Goal: Transaction & Acquisition: Book appointment/travel/reservation

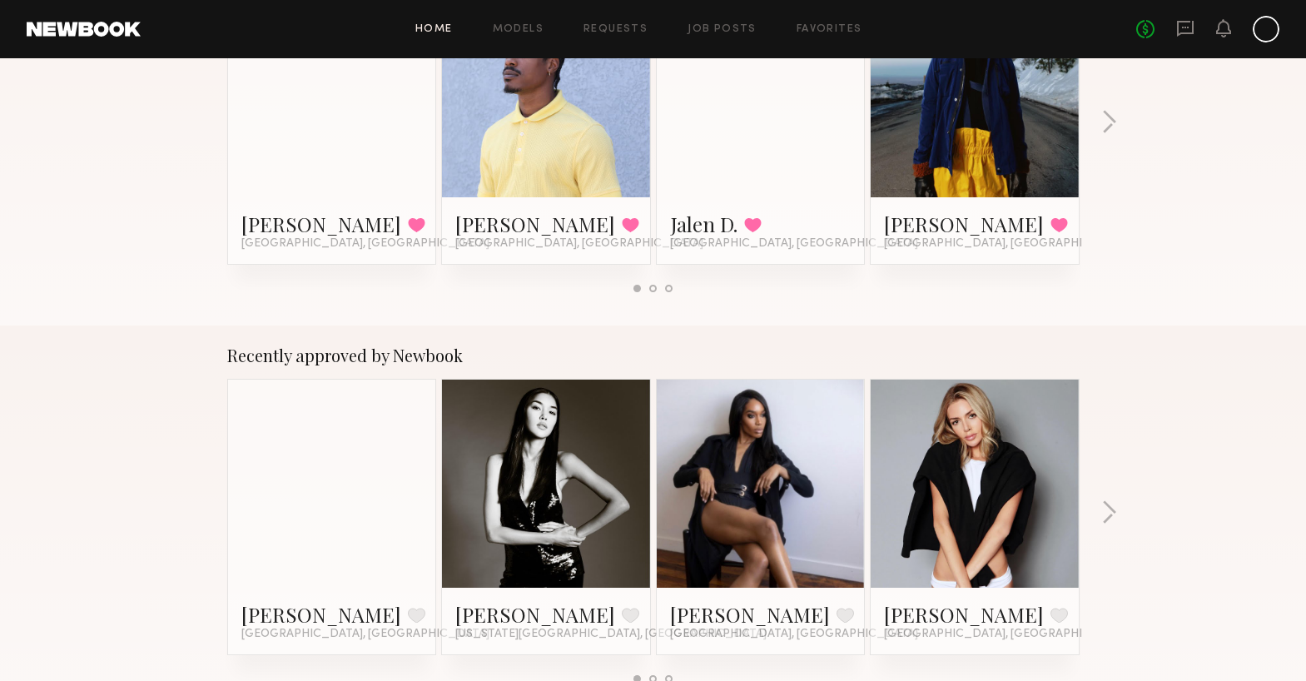
scroll to position [505, 0]
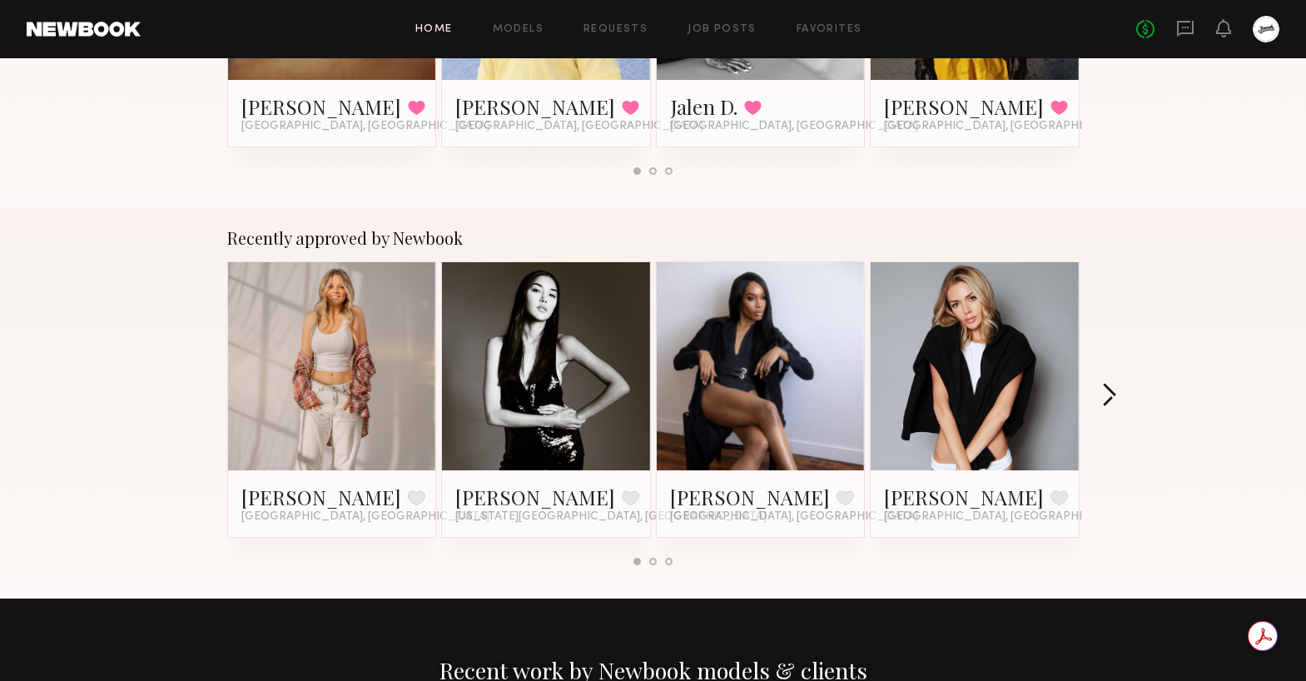
click at [1111, 402] on button "button" at bounding box center [1109, 396] width 16 height 27
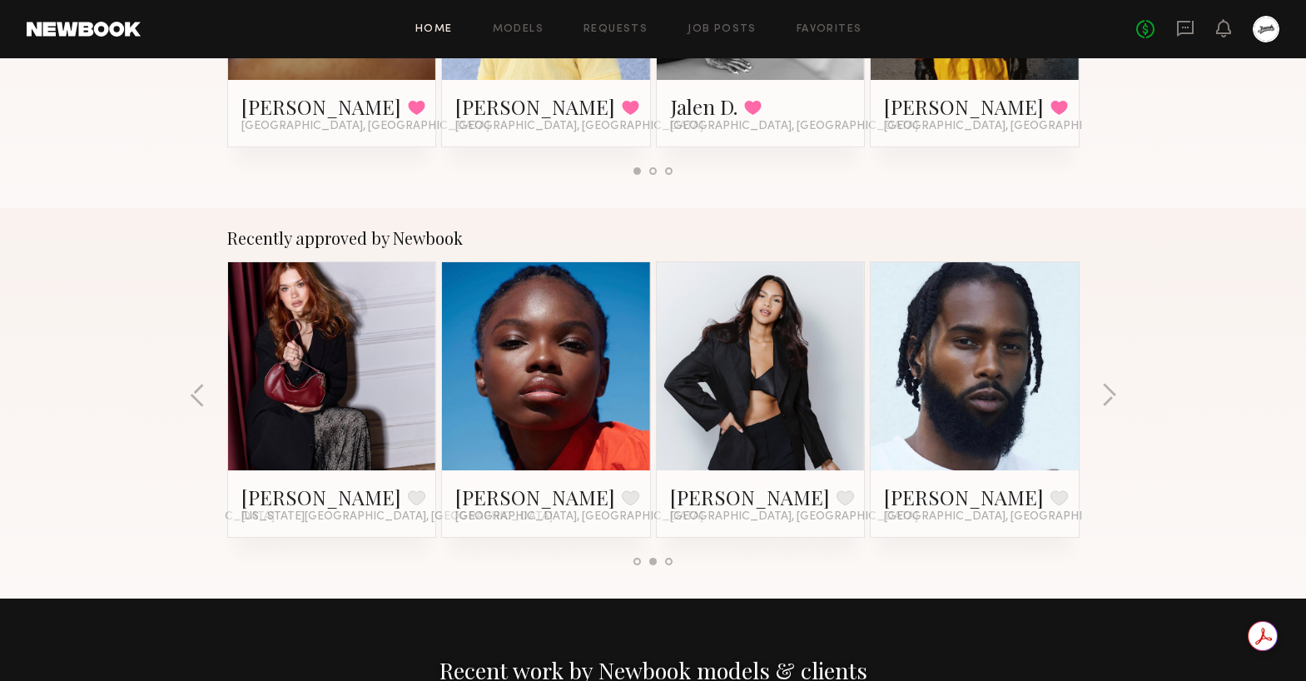
click at [534, 382] on link at bounding box center [546, 366] width 102 height 208
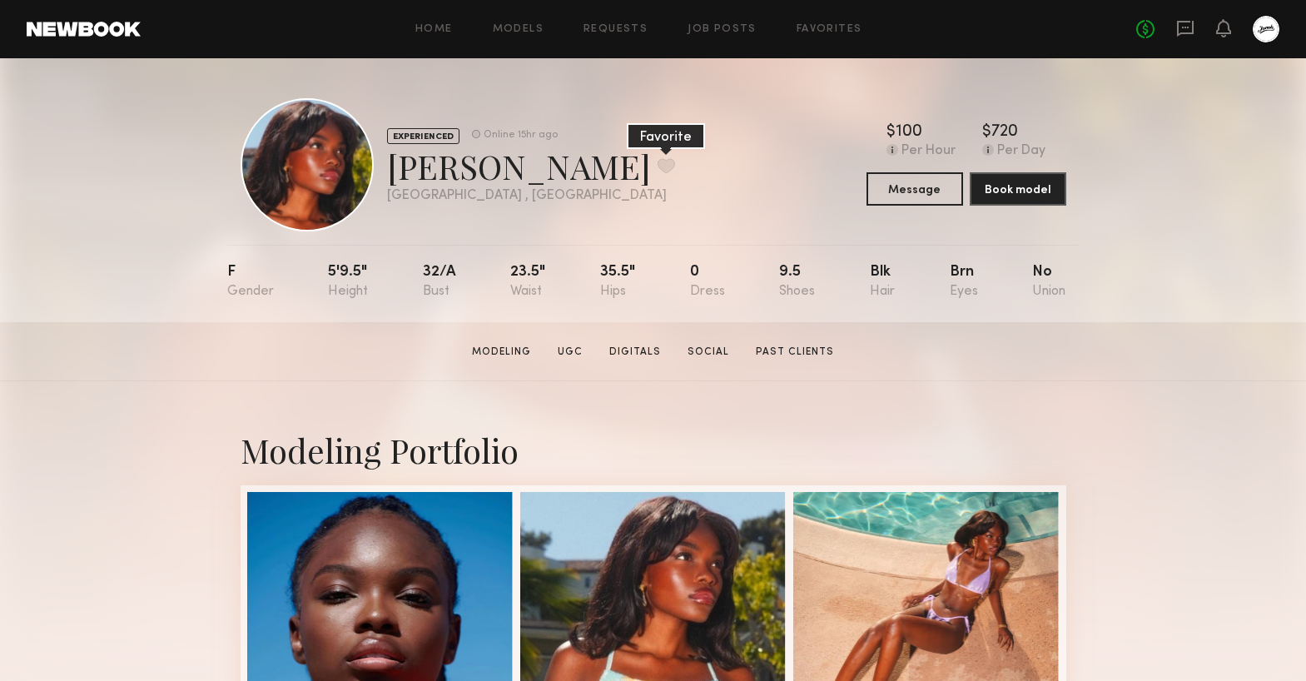
click at [658, 167] on button at bounding box center [666, 165] width 17 height 15
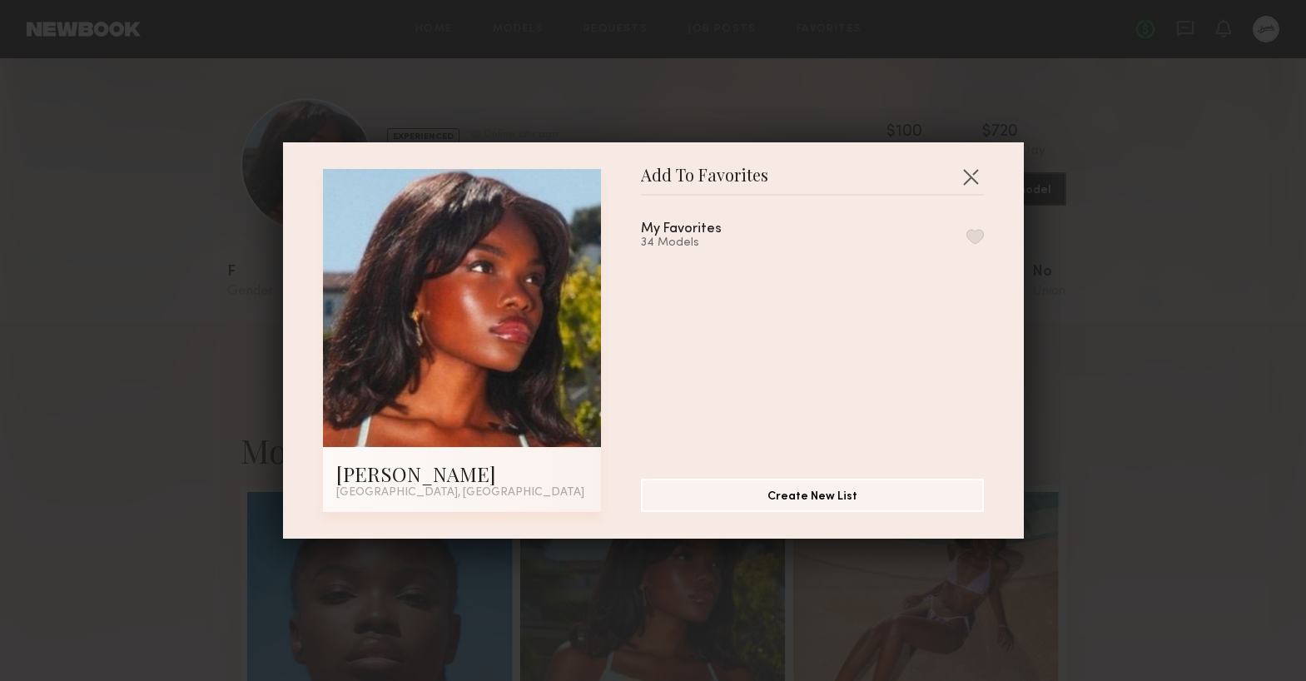
click at [975, 238] on button "button" at bounding box center [975, 236] width 17 height 15
click at [970, 177] on button "button" at bounding box center [970, 176] width 27 height 27
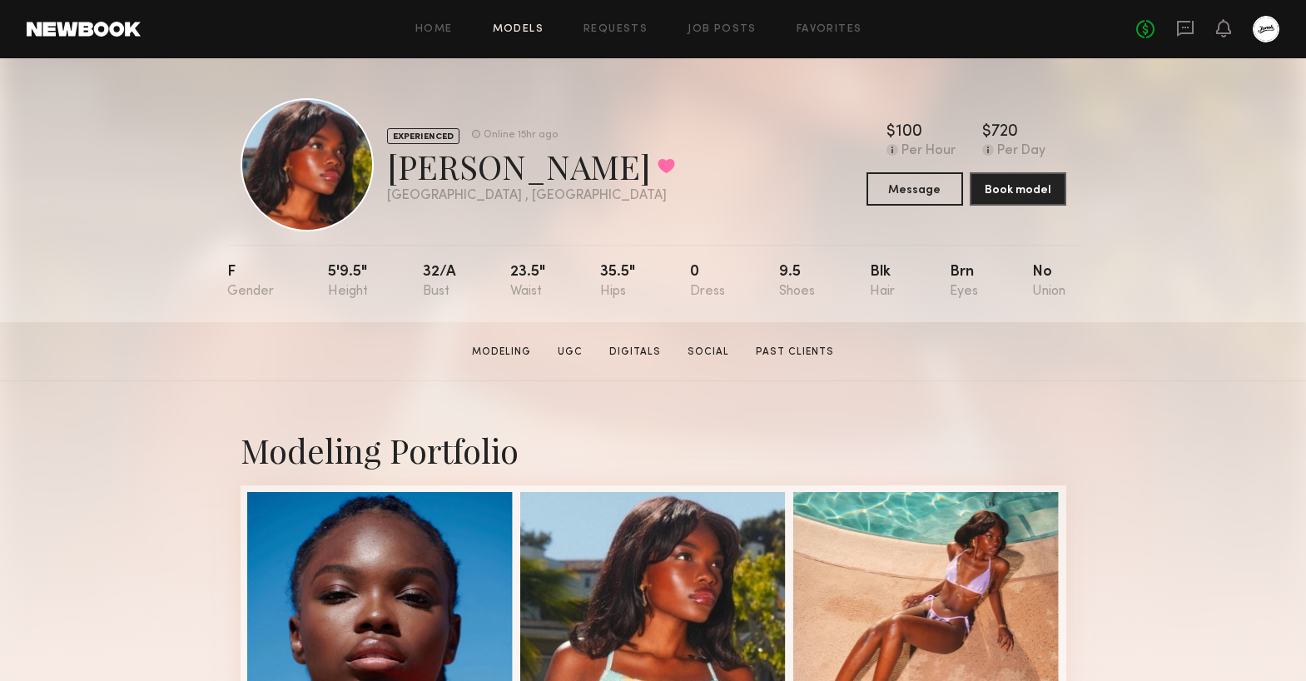
click at [523, 28] on link "Models" at bounding box center [518, 29] width 51 height 11
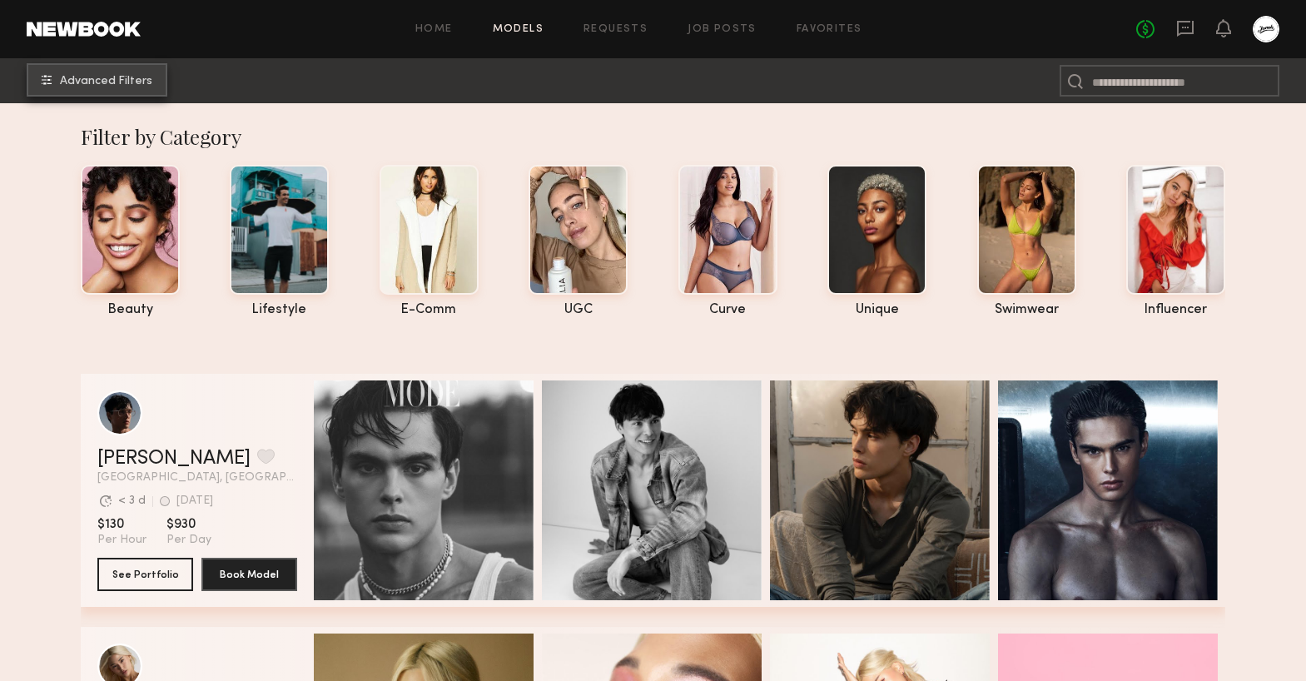
click at [107, 87] on button "Advanced Filters" at bounding box center [97, 79] width 141 height 33
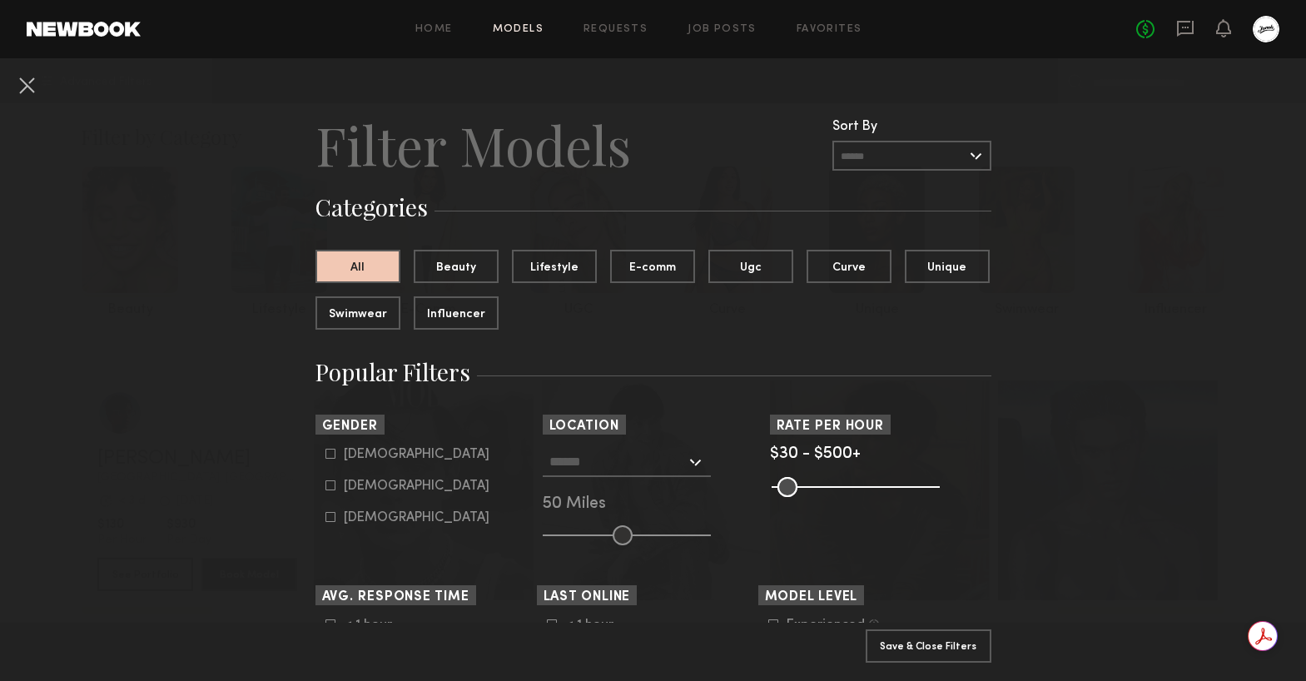
click at [669, 469] on input "text" at bounding box center [617, 461] width 137 height 28
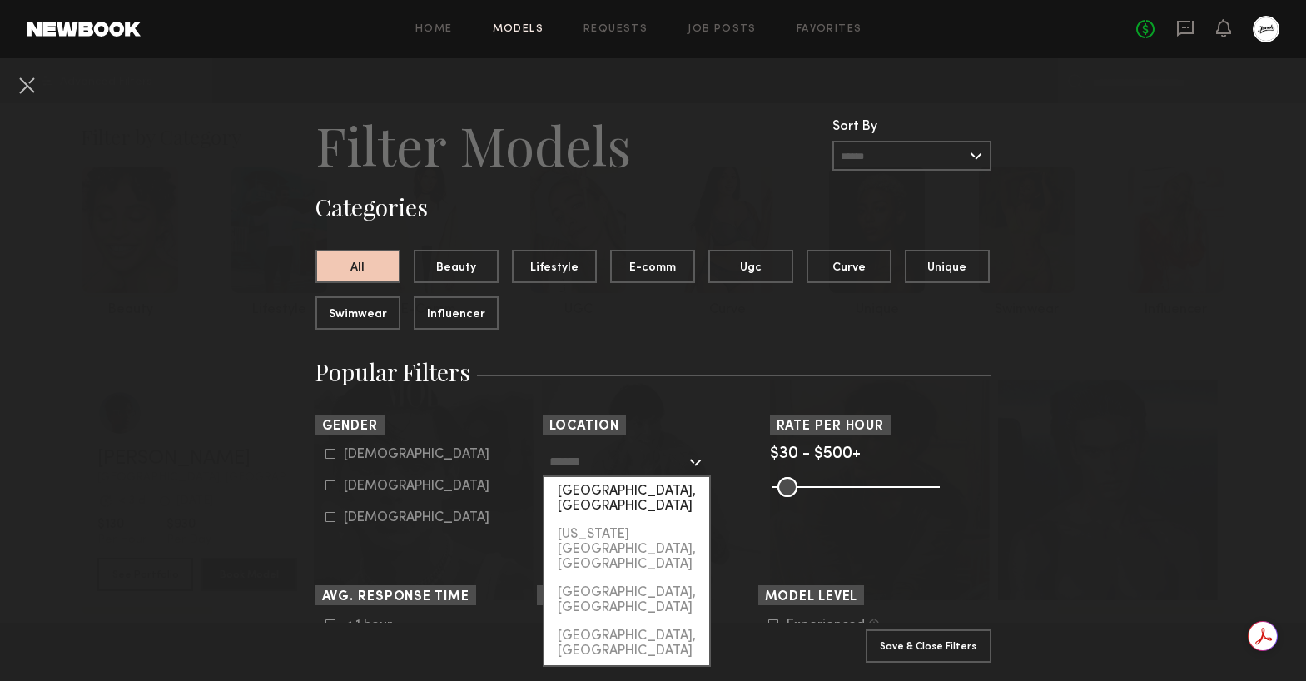
click at [657, 493] on div "[GEOGRAPHIC_DATA], [GEOGRAPHIC_DATA]" at bounding box center [626, 498] width 165 height 43
type input "**********"
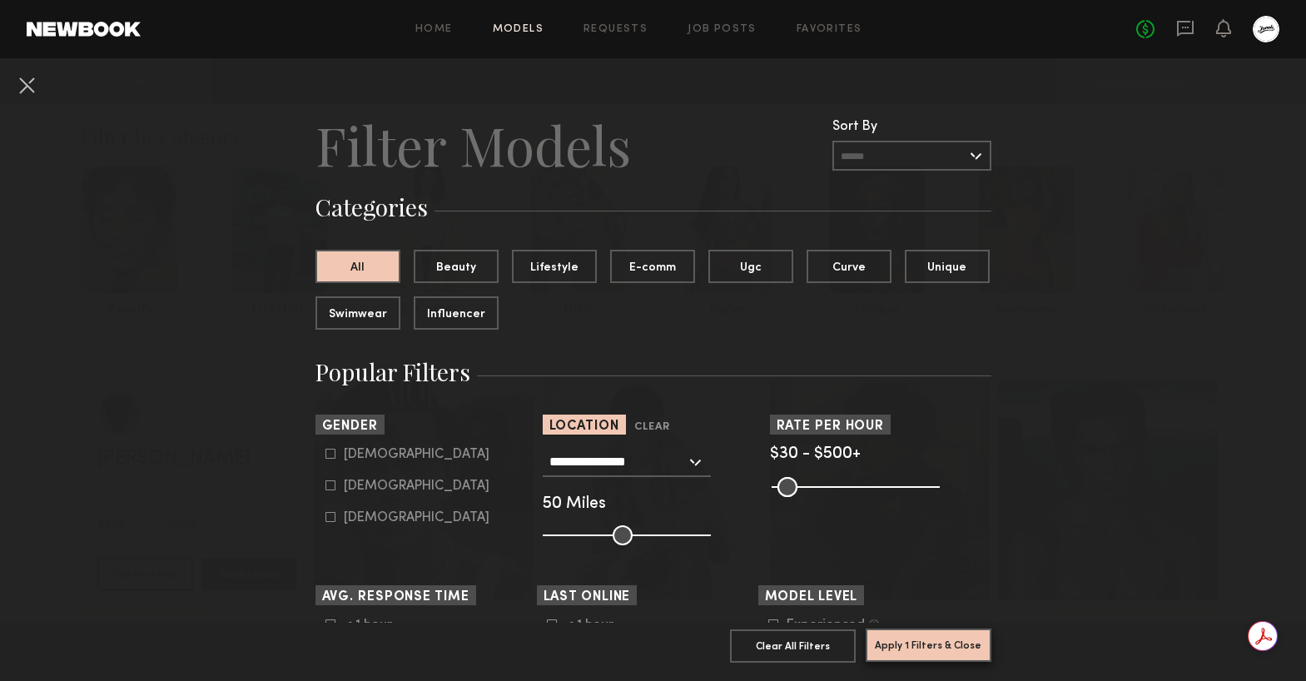
click at [952, 646] on button "Apply 1 Filters & Close" at bounding box center [929, 645] width 126 height 33
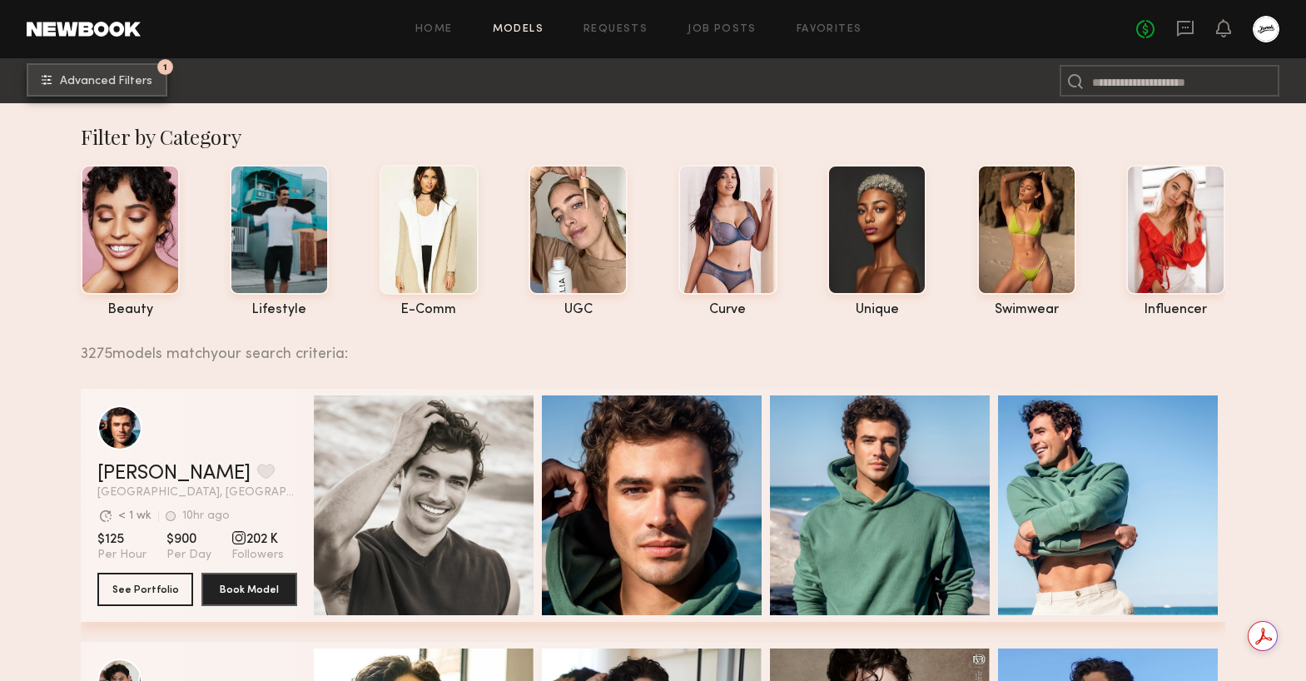
click at [112, 78] on span "Advanced Filters" at bounding box center [106, 82] width 92 height 12
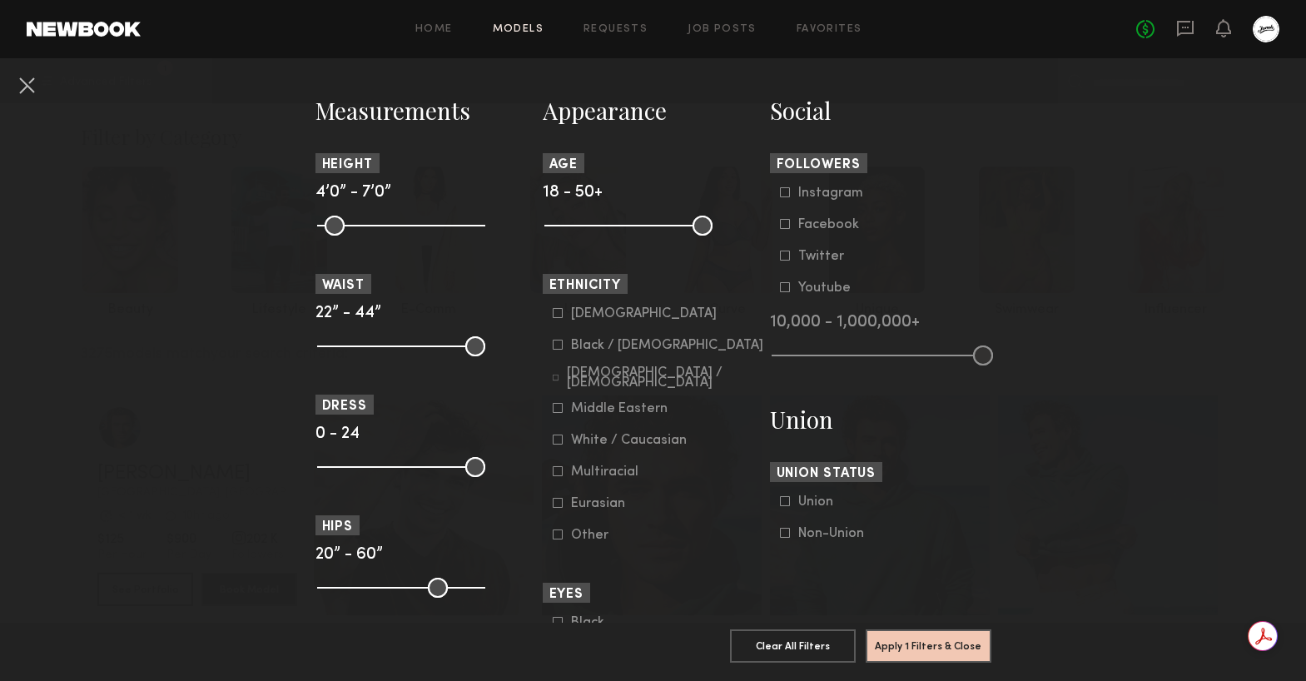
scroll to position [731, 0]
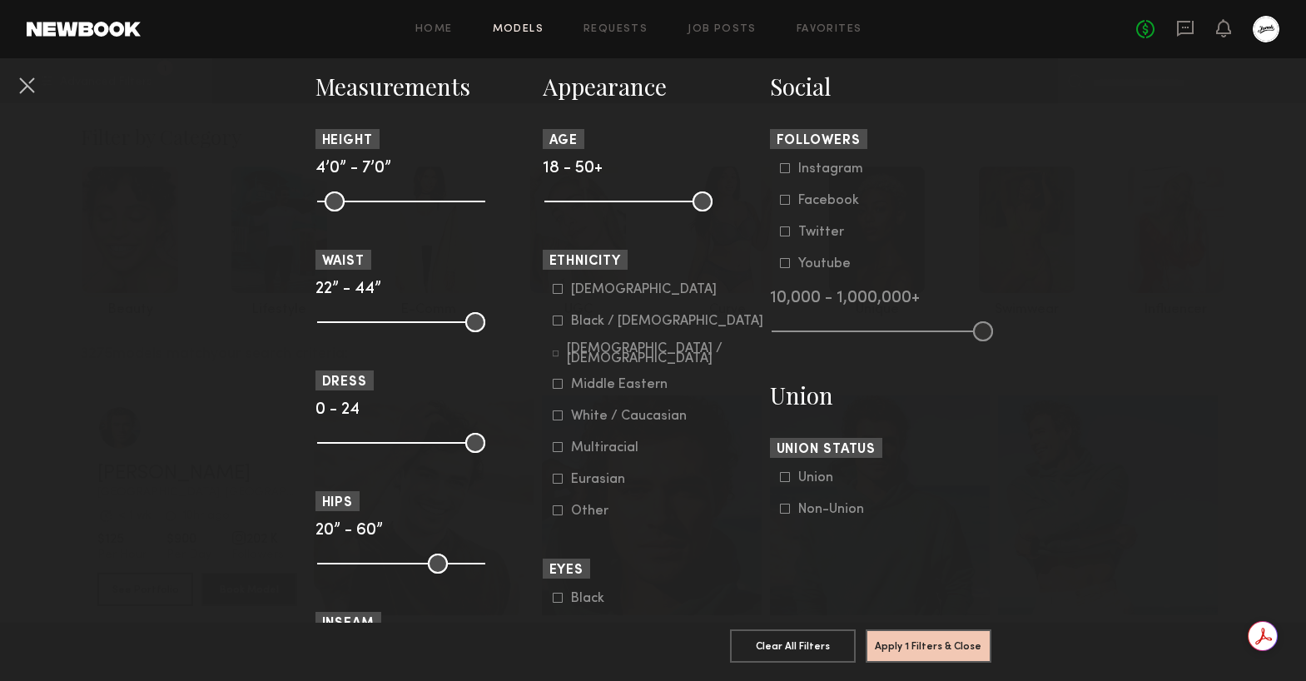
click at [557, 284] on common-framework-checkbox "[DEMOGRAPHIC_DATA]" at bounding box center [658, 289] width 211 height 15
click at [558, 326] on icon at bounding box center [558, 321] width 10 height 10
click at [558, 292] on icon at bounding box center [558, 289] width 10 height 10
click at [559, 351] on icon at bounding box center [556, 354] width 6 height 6
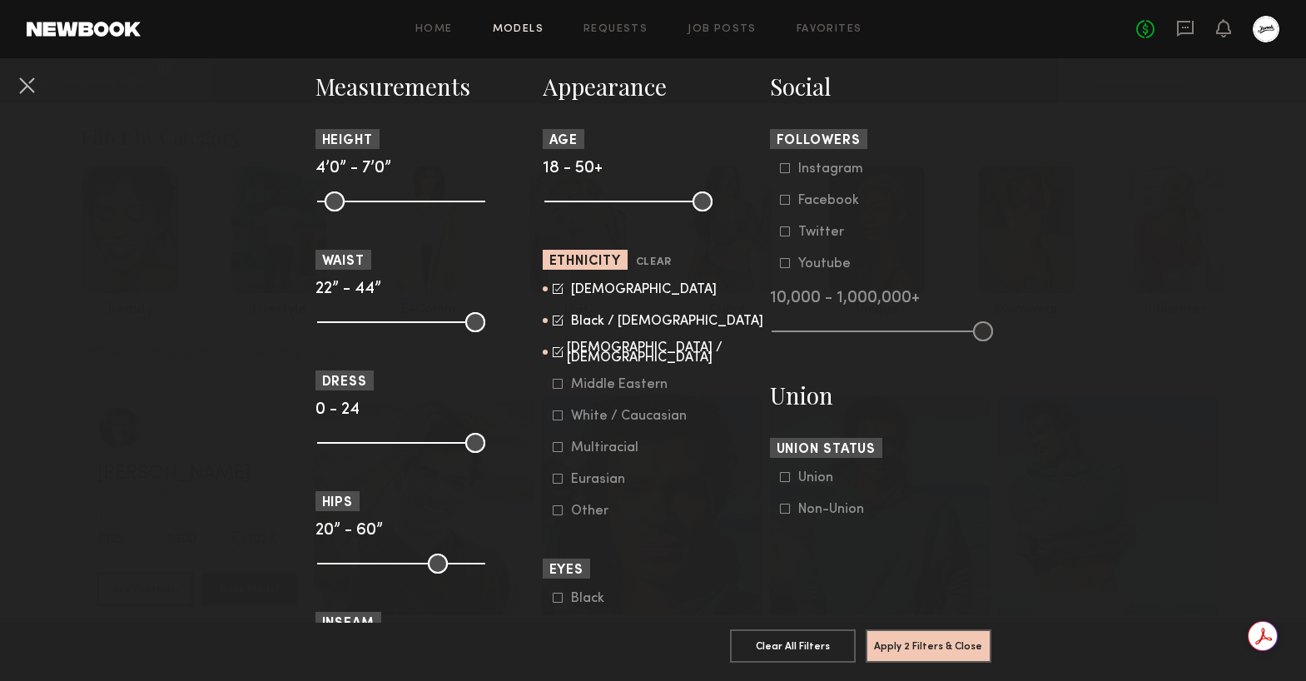
click at [554, 450] on icon at bounding box center [558, 447] width 10 height 10
click at [937, 641] on button "Apply 2 Filters & Close" at bounding box center [929, 645] width 126 height 33
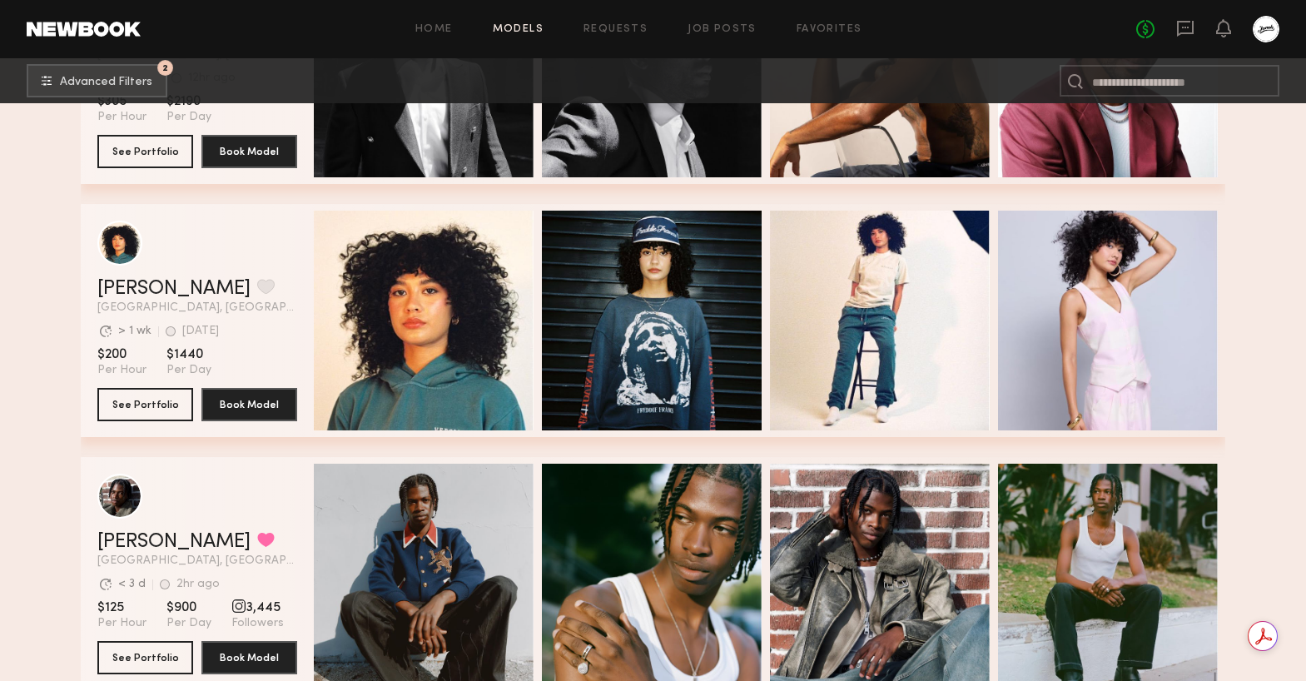
scroll to position [13859, 0]
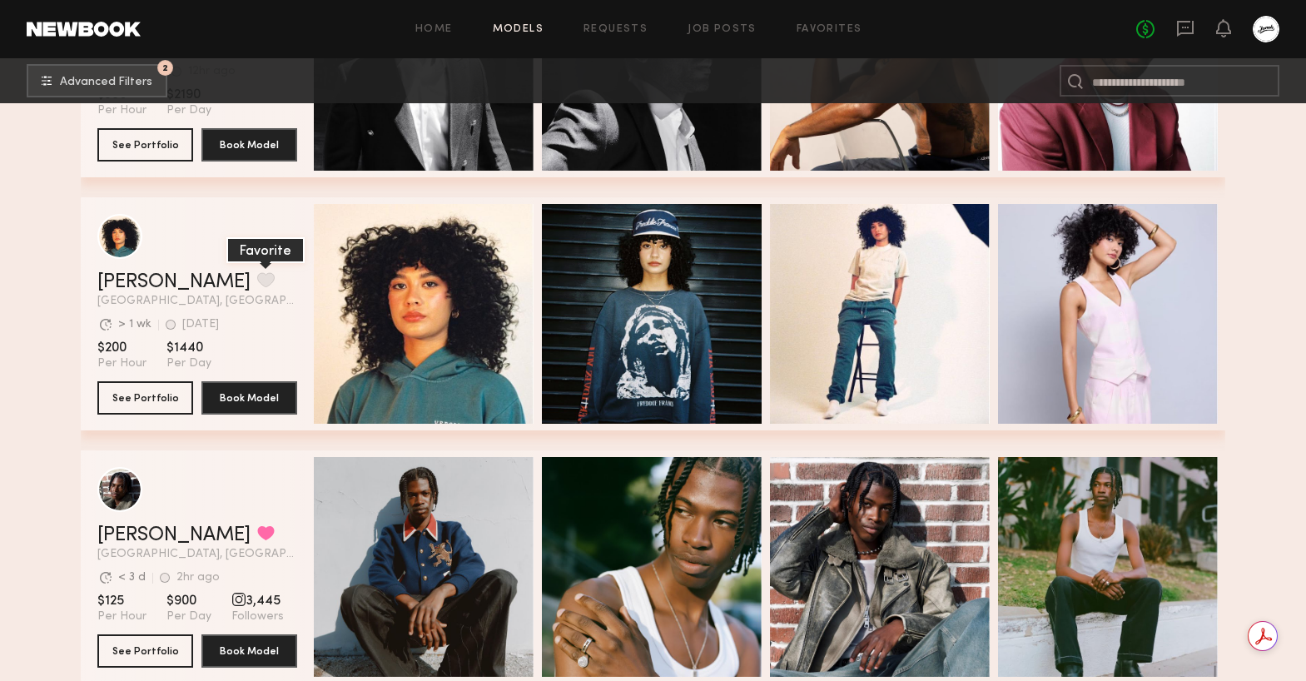
click at [257, 277] on button "grid" at bounding box center [265, 279] width 17 height 15
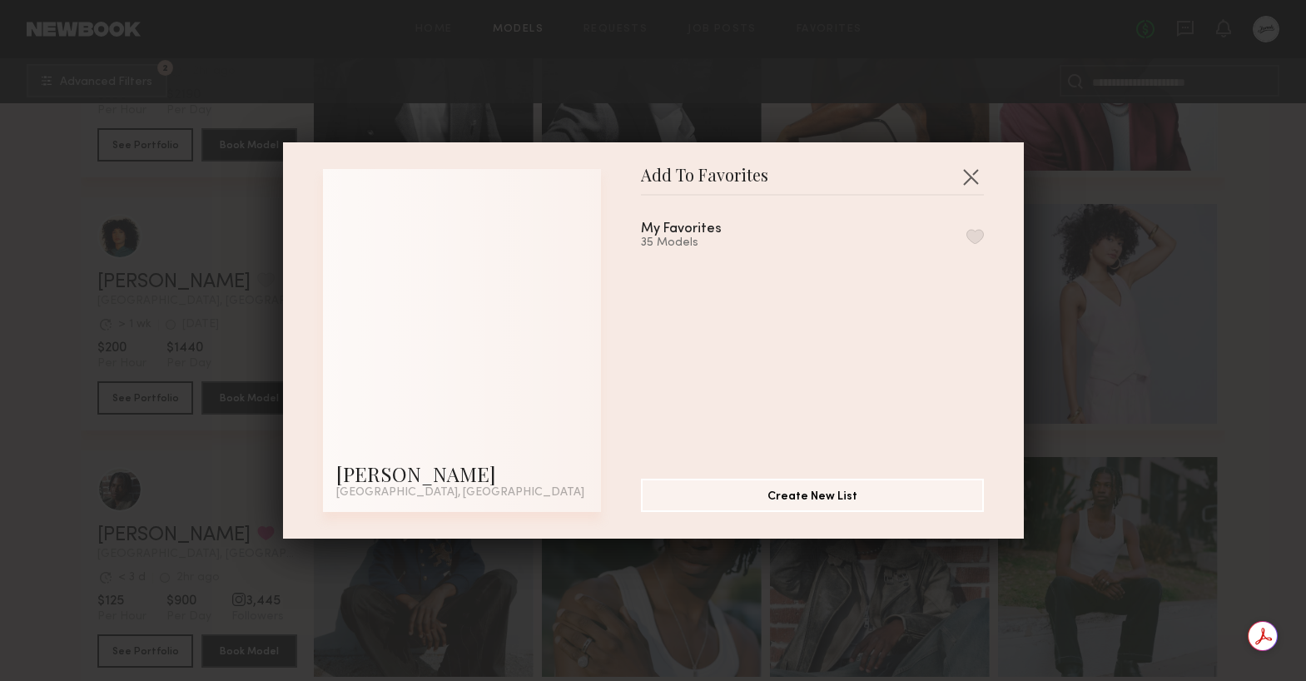
click at [972, 239] on button "button" at bounding box center [975, 236] width 17 height 15
click at [1269, 237] on div "Add To Favorites [PERSON_NAME] [GEOGRAPHIC_DATA], [GEOGRAPHIC_DATA] Add To Favo…" at bounding box center [653, 340] width 1306 height 681
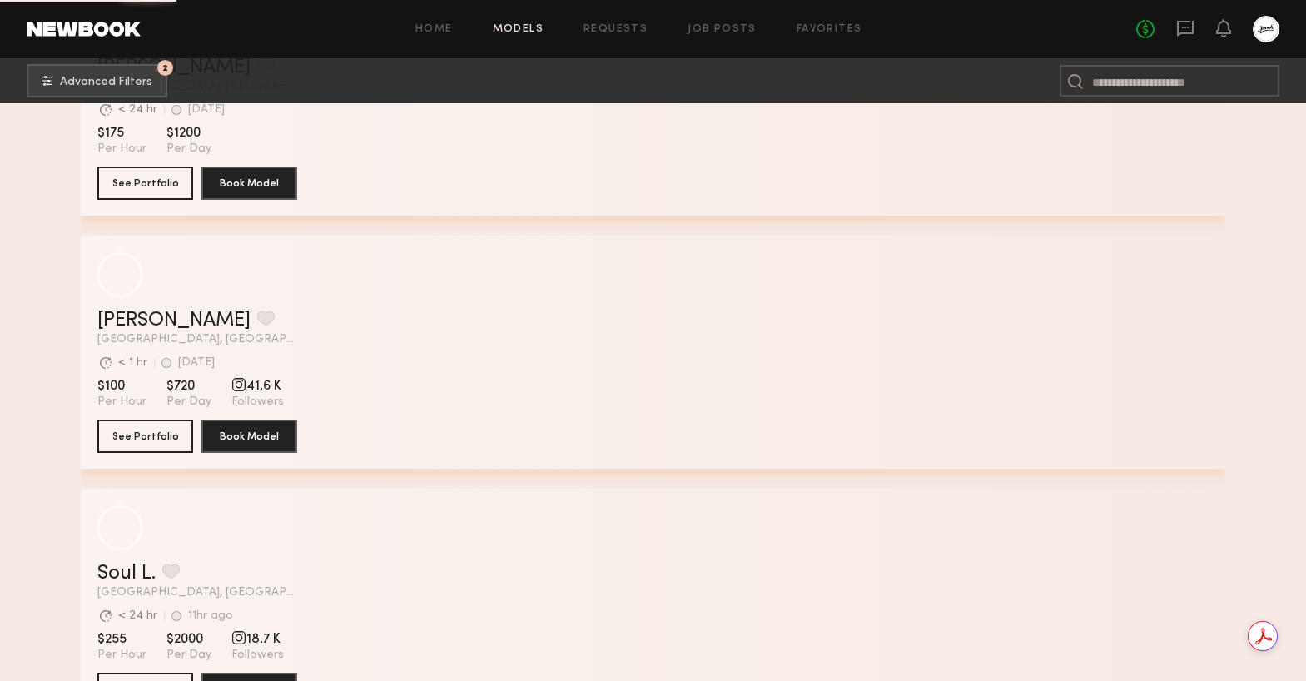
scroll to position [32141, 0]
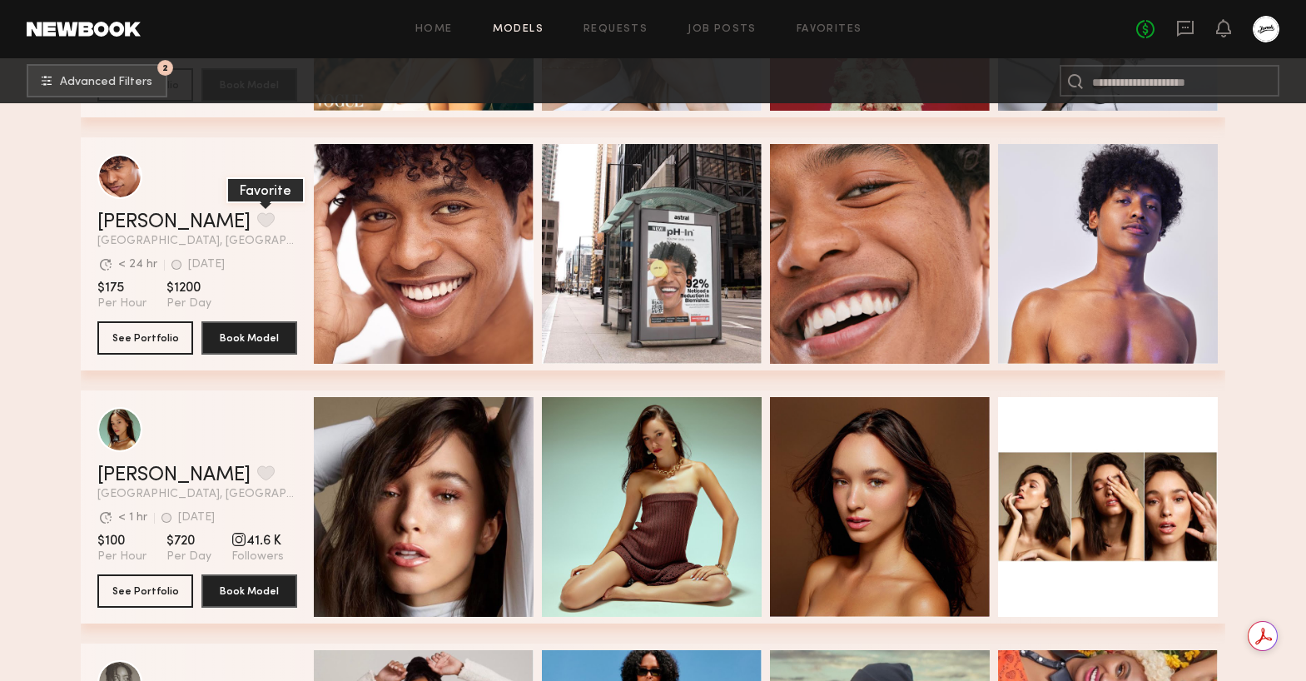
click at [257, 217] on button "grid" at bounding box center [265, 219] width 17 height 15
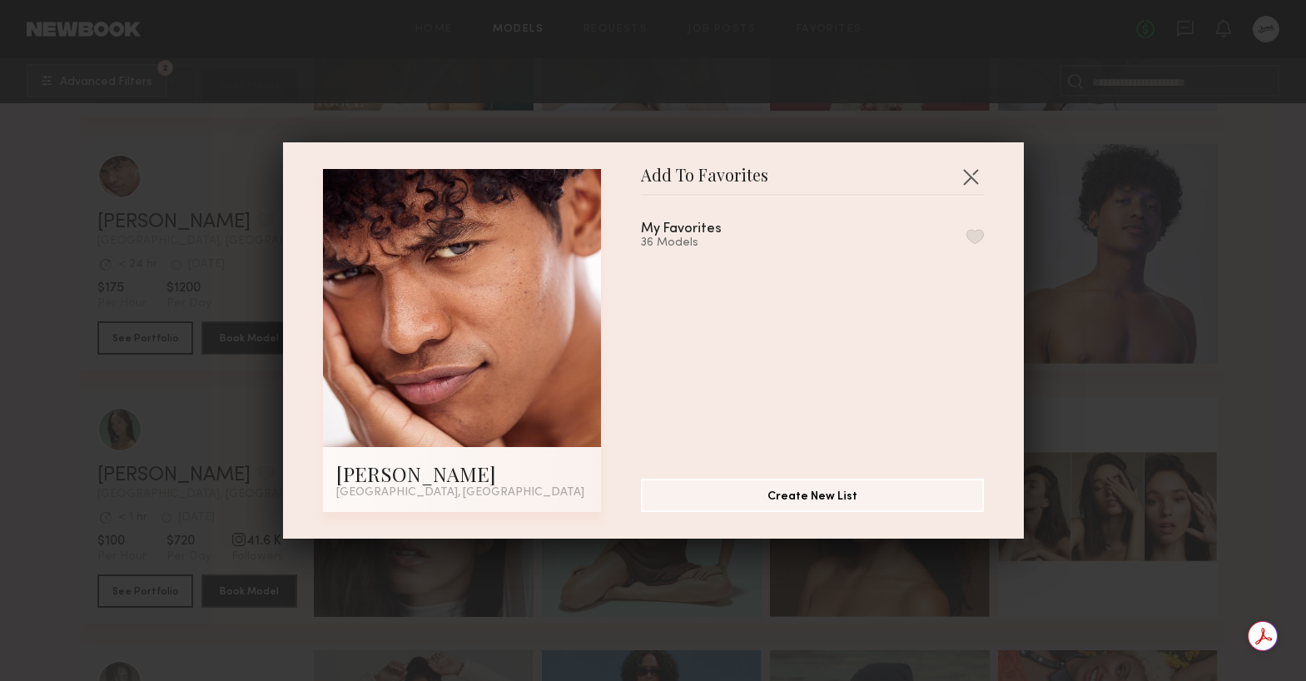
click at [972, 234] on button "button" at bounding box center [975, 236] width 17 height 15
click at [967, 172] on button "button" at bounding box center [970, 176] width 27 height 27
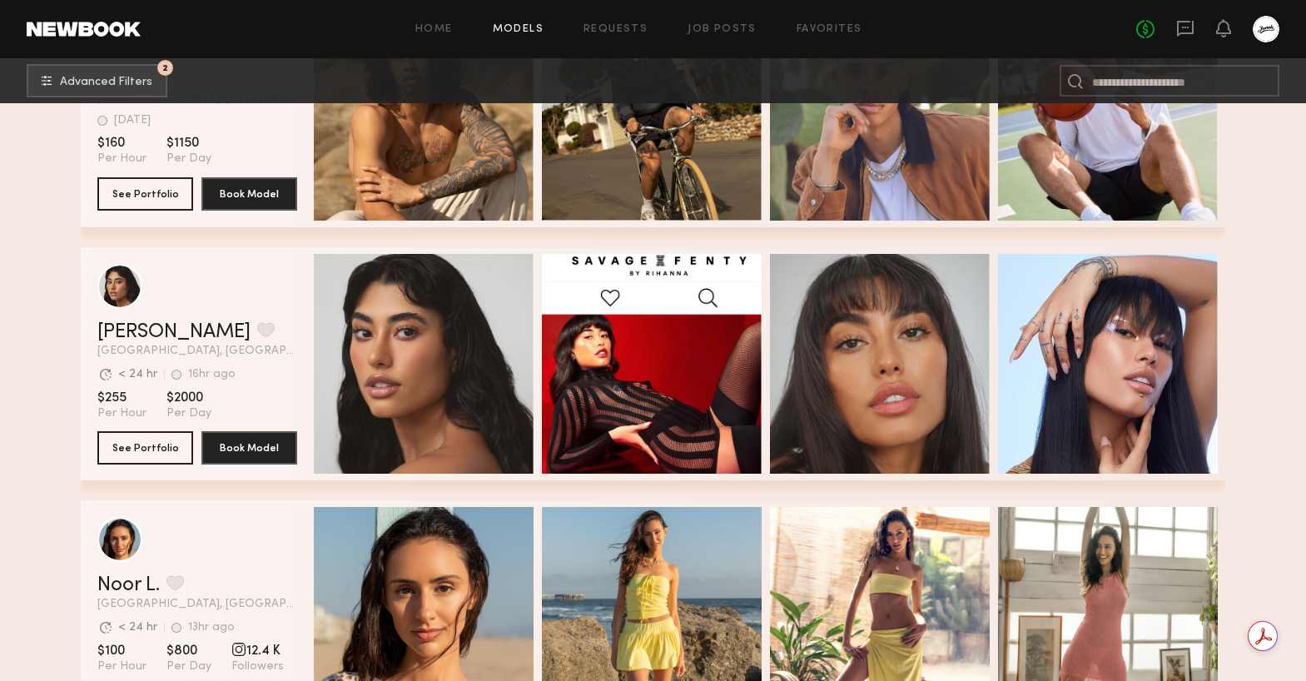
scroll to position [34400, 0]
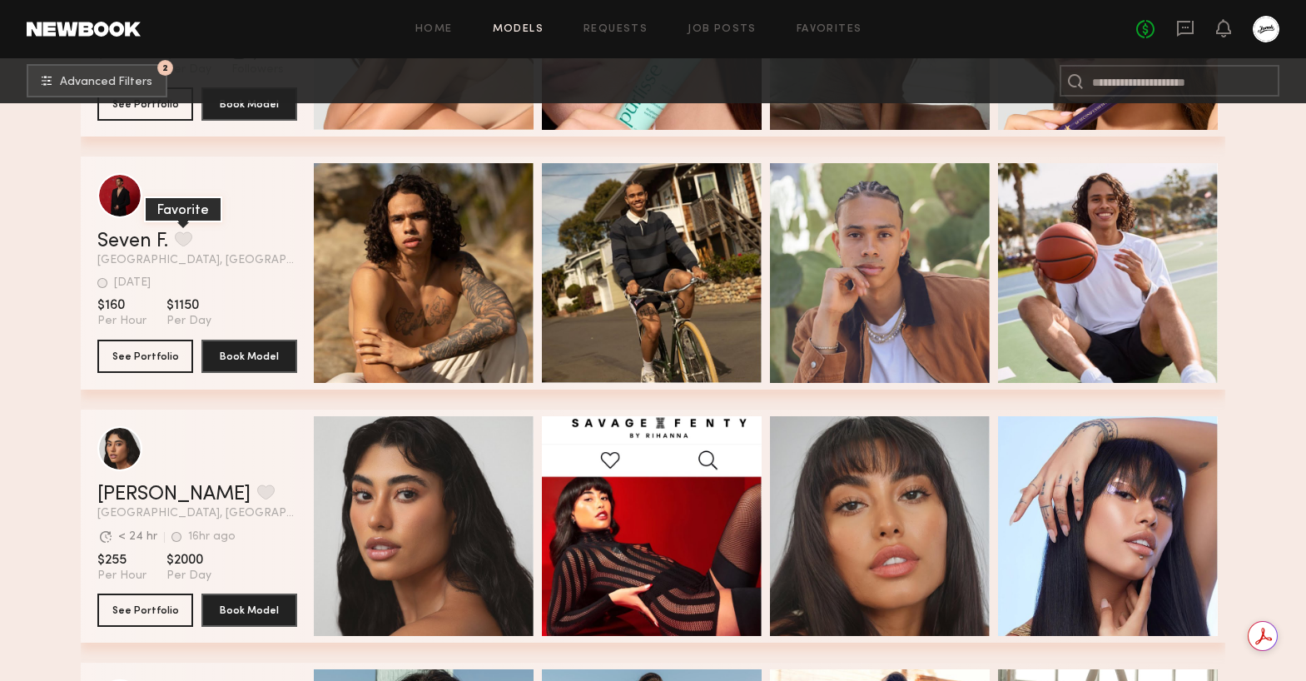
click at [187, 242] on button "grid" at bounding box center [183, 238] width 17 height 15
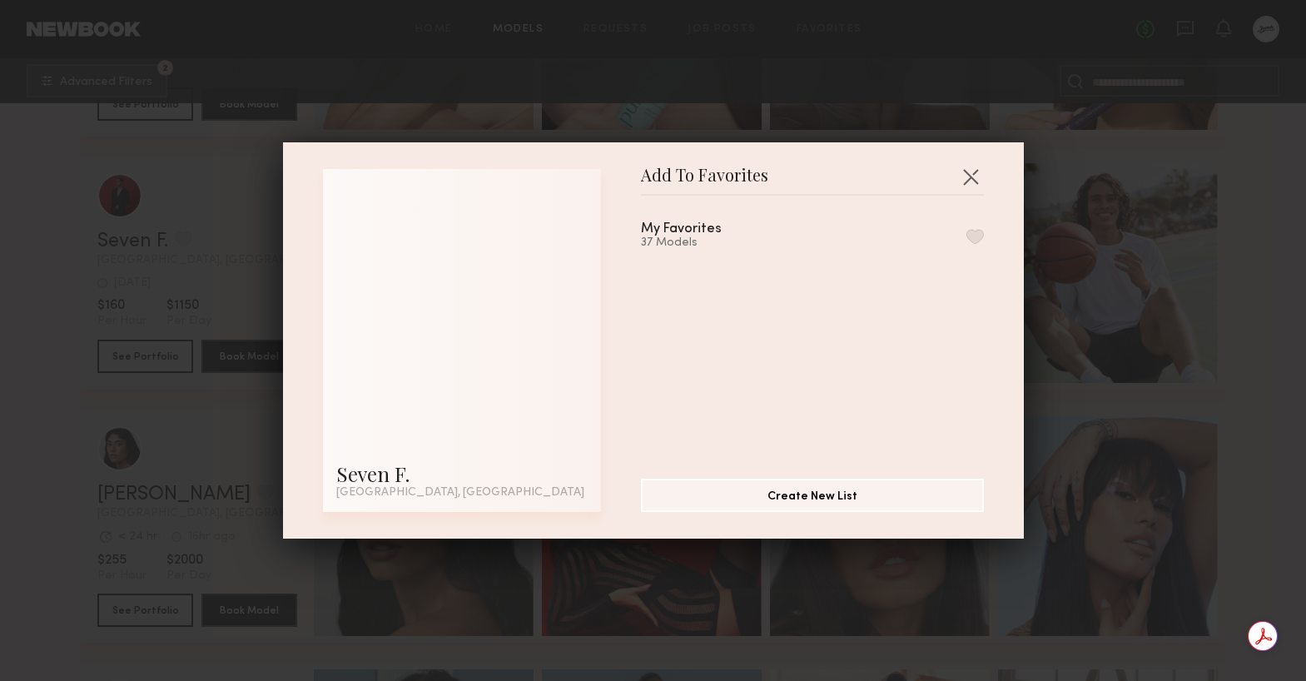
click at [974, 240] on button "button" at bounding box center [975, 236] width 17 height 15
click at [972, 172] on button "button" at bounding box center [970, 176] width 27 height 27
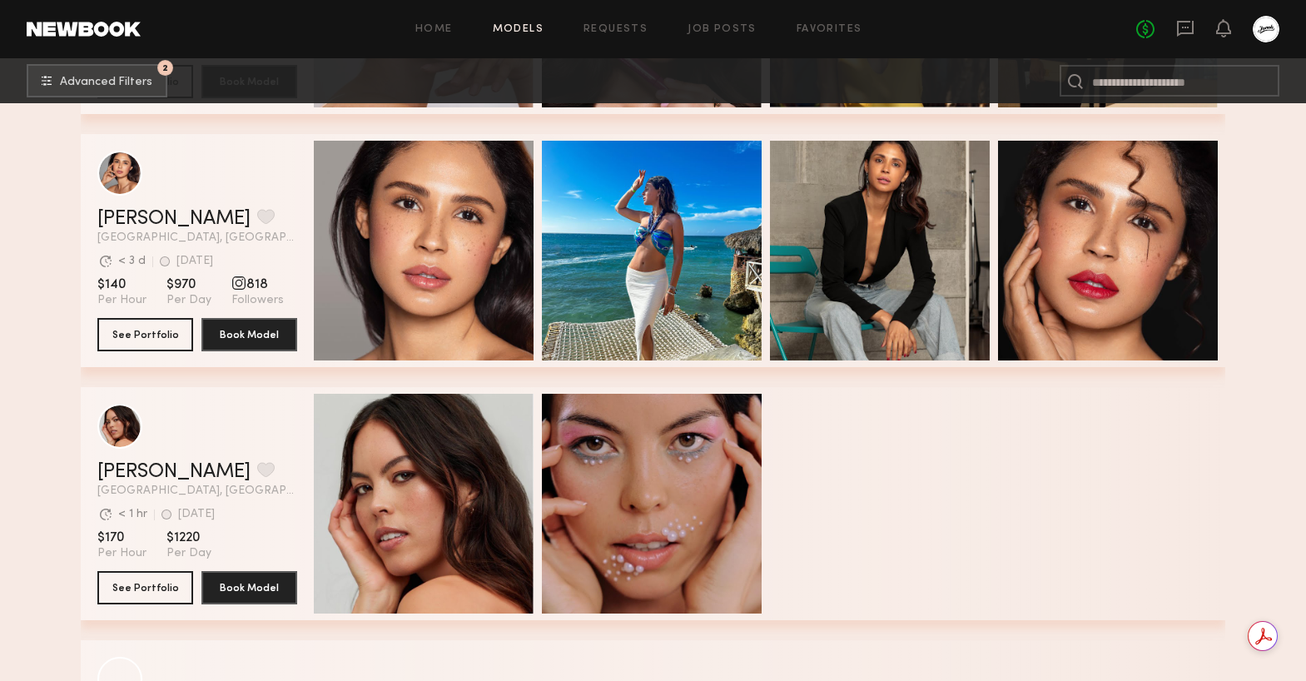
scroll to position [41014, 0]
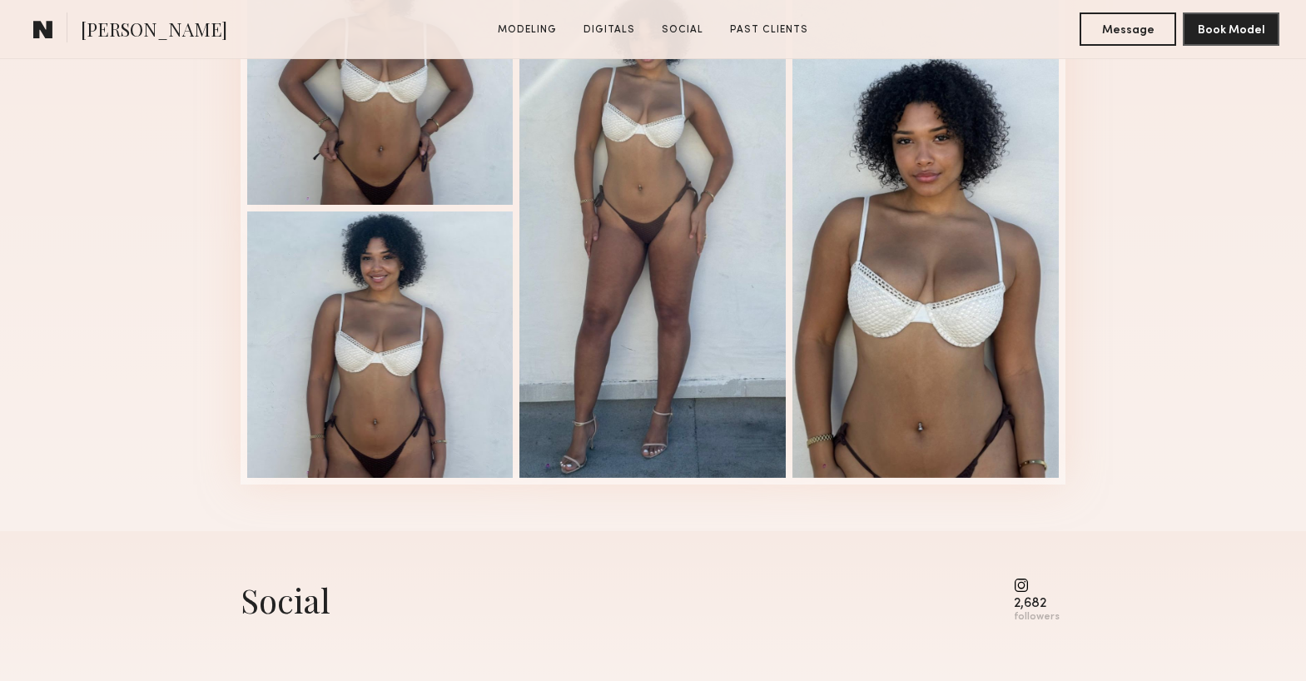
scroll to position [1440, 0]
